Goal: Task Accomplishment & Management: Manage account settings

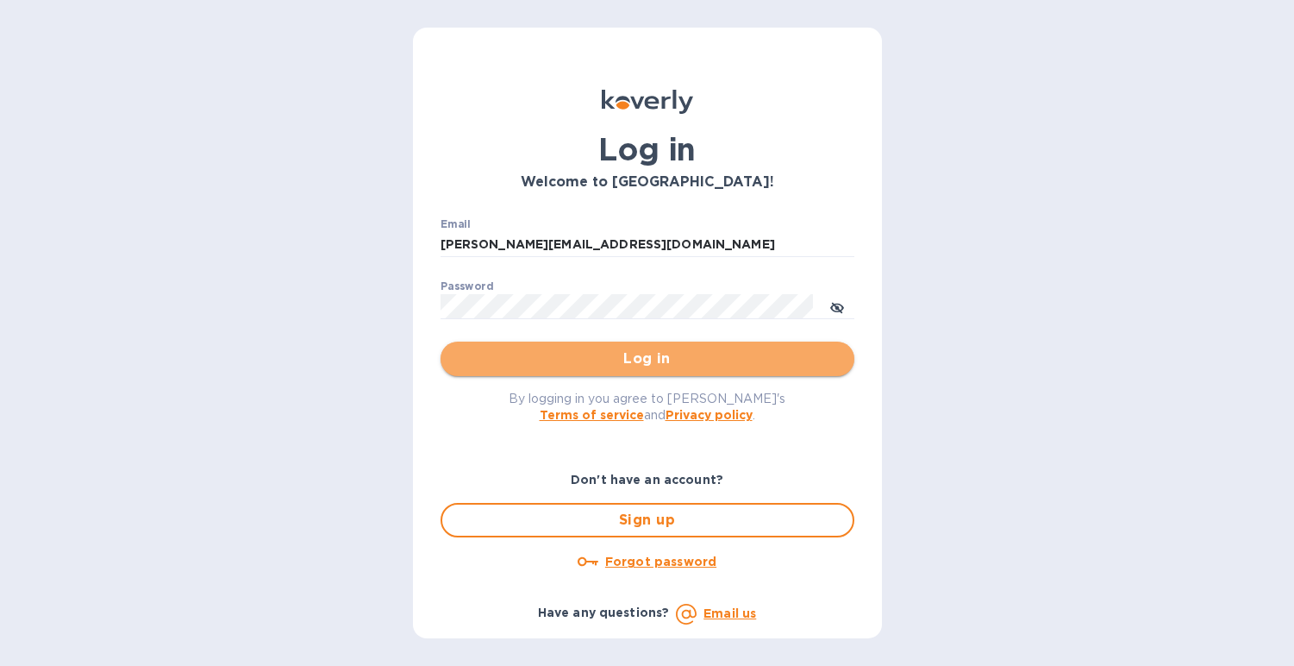
click at [655, 369] on span "Log in" at bounding box center [647, 358] width 386 height 21
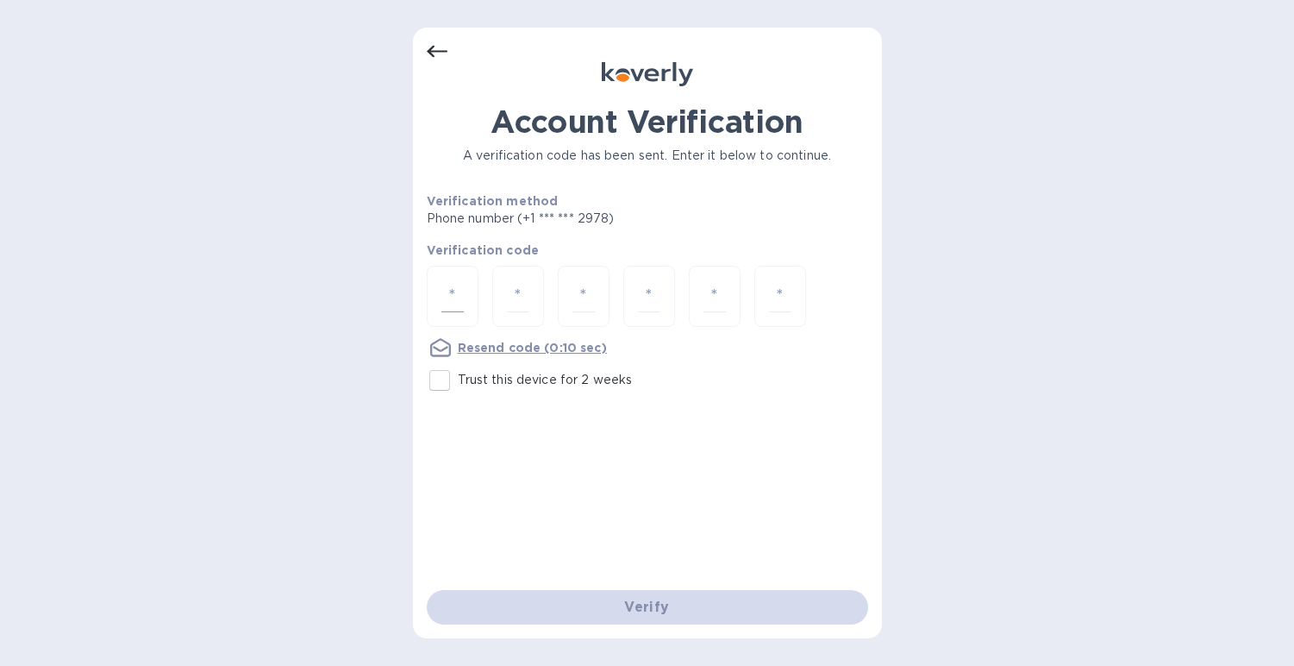
click at [450, 293] on input "number" at bounding box center [453, 296] width 22 height 32
type input "9"
type input "1"
type input "8"
type input "3"
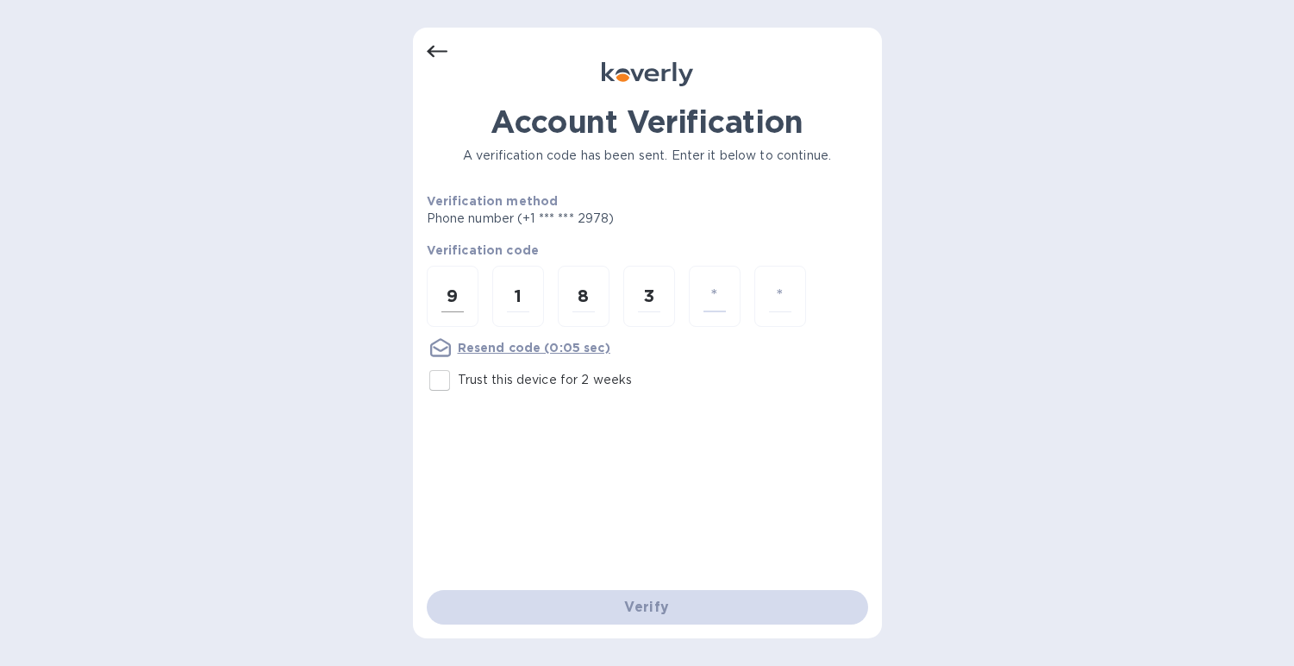
type input "6"
type input "4"
